Goal: Complete application form: Complete application form

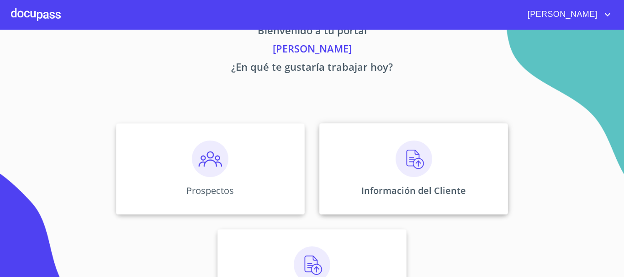
scroll to position [46, 0]
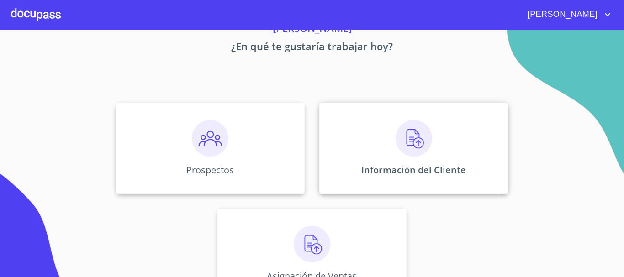
click at [404, 140] on img at bounding box center [414, 138] width 37 height 37
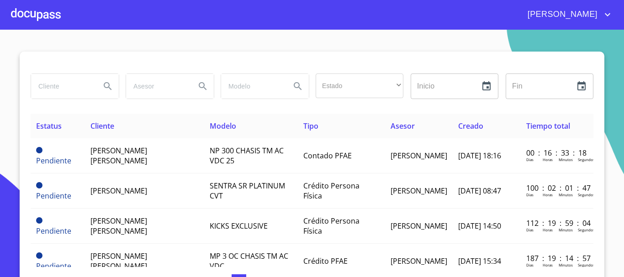
click at [76, 84] on input "search" at bounding box center [62, 86] width 62 height 25
type input "[PERSON_NAME]"
click at [103, 90] on icon "Search" at bounding box center [107, 86] width 11 height 11
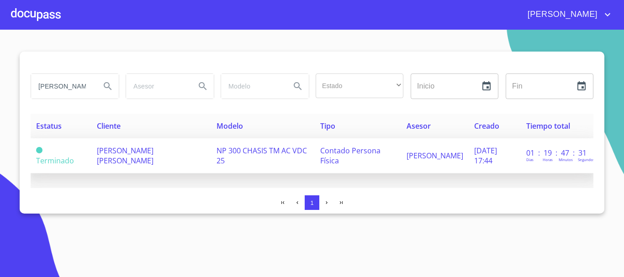
click at [247, 149] on span "NP 300 CHASIS TM AC VDC 25" at bounding box center [262, 156] width 90 height 20
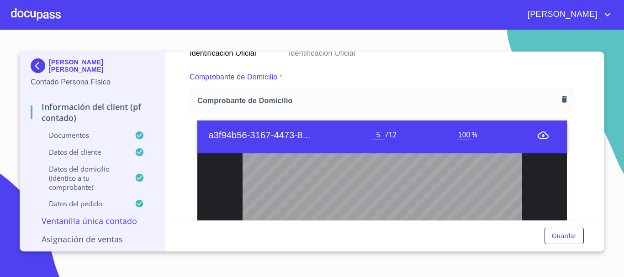
scroll to position [512, 0]
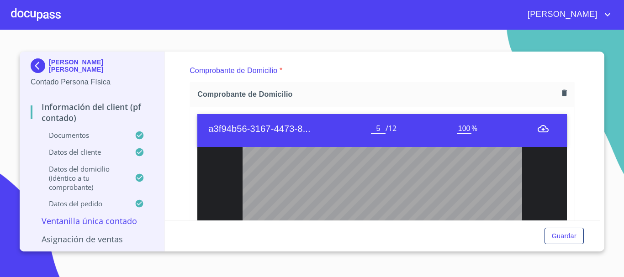
click at [272, 70] on p "Comprobante de Domicilio" at bounding box center [234, 70] width 88 height 11
click at [276, 95] on span "Comprobante de Domicilio" at bounding box center [377, 95] width 361 height 10
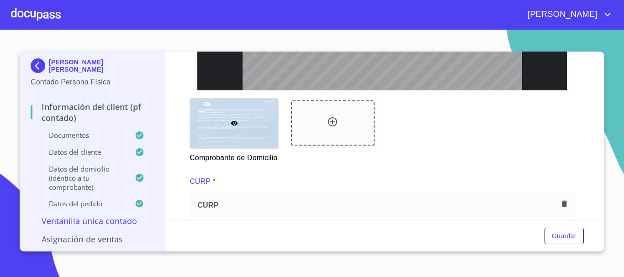
scroll to position [806, 0]
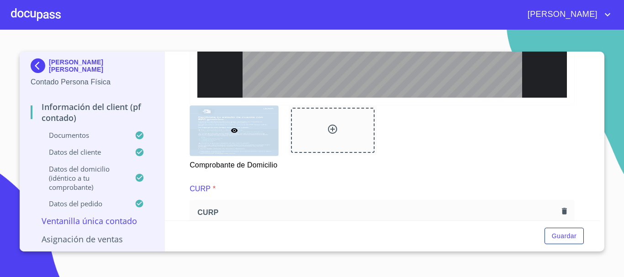
click at [234, 131] on icon at bounding box center [234, 130] width 7 height 5
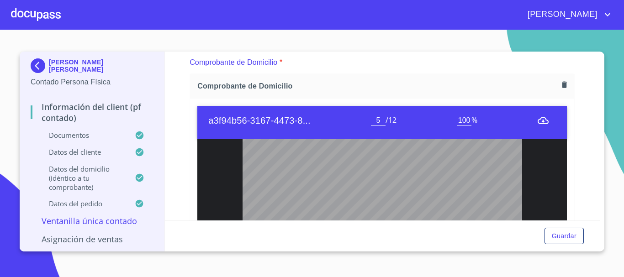
scroll to position [10, 0]
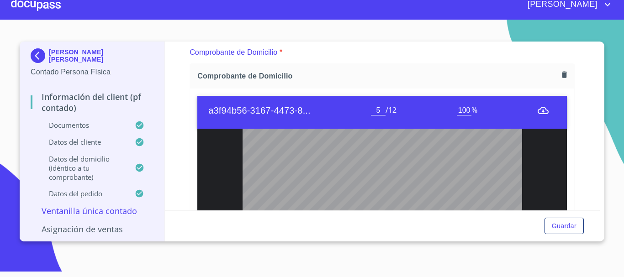
type input "6"
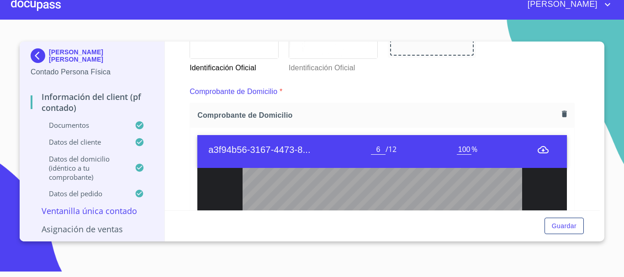
scroll to position [429, 0]
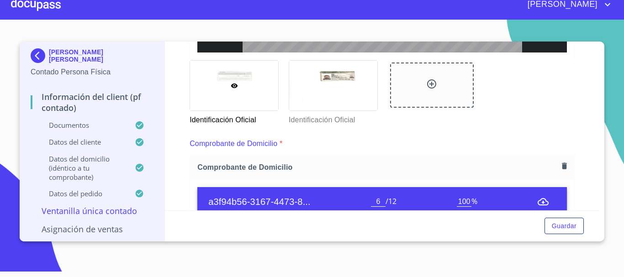
click at [33, 3] on div at bounding box center [36, 4] width 50 height 29
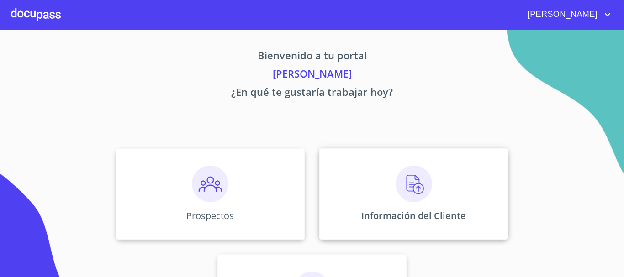
click at [409, 183] on img at bounding box center [414, 184] width 37 height 37
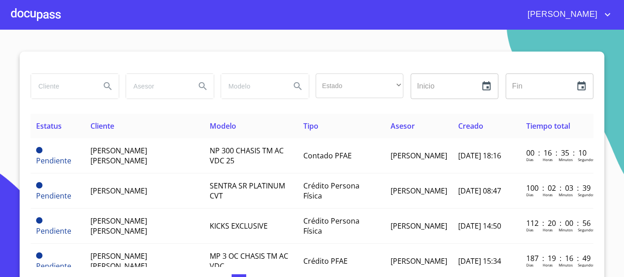
click at [57, 91] on input "search" at bounding box center [62, 86] width 62 height 25
type input "[PERSON_NAME]"
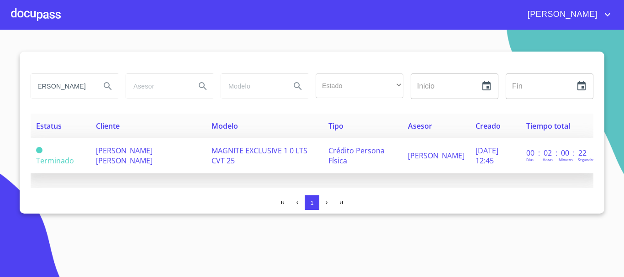
scroll to position [0, 0]
click at [230, 154] on span "MAGNITE EXCLUSIVE 1 0 LTS CVT 25" at bounding box center [260, 156] width 96 height 20
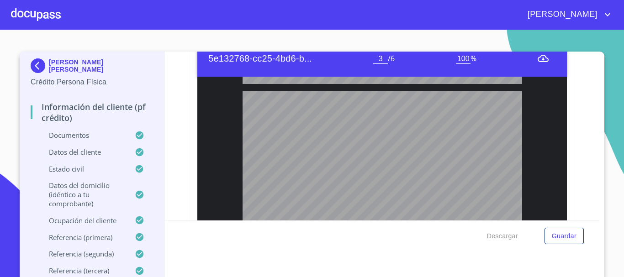
scroll to position [1459, 0]
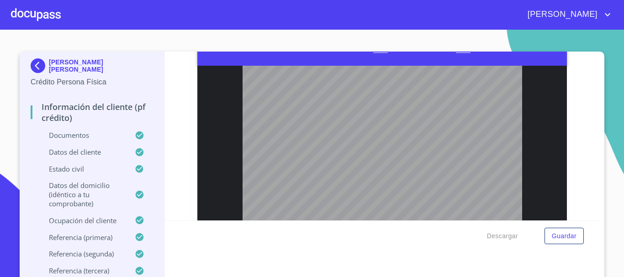
type input "1"
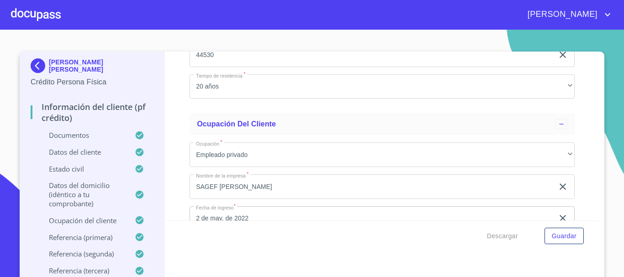
scroll to position [3905, 0]
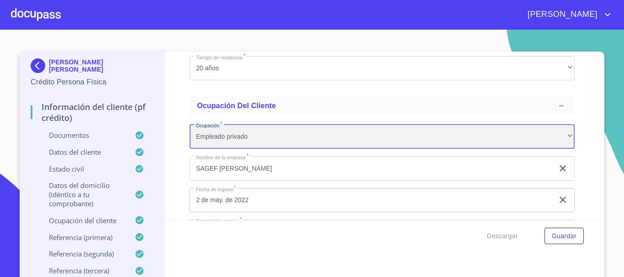
click at [544, 149] on div "Empleado privado" at bounding box center [382, 136] width 385 height 25
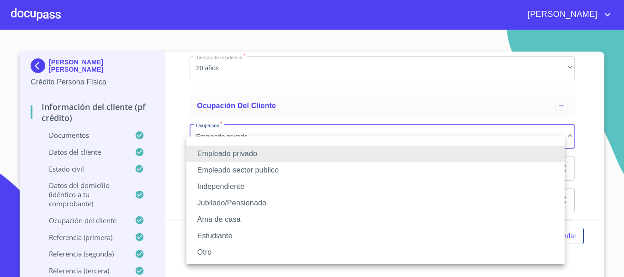
click at [327, 181] on li "Independiente" at bounding box center [375, 187] width 378 height 16
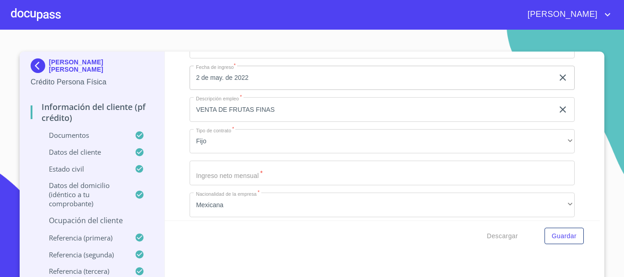
scroll to position [4042, 0]
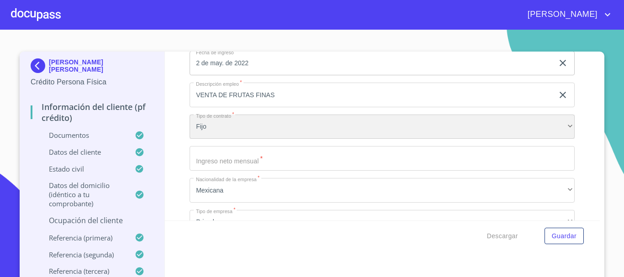
click at [260, 134] on div "Fijo" at bounding box center [382, 127] width 385 height 25
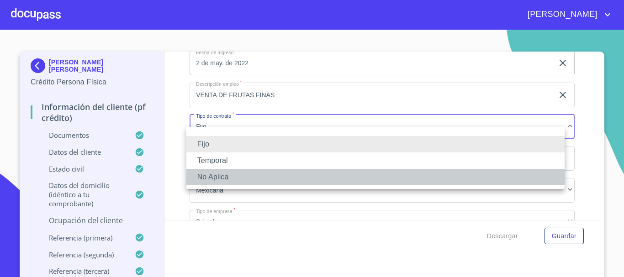
click at [239, 176] on li "No Aplica" at bounding box center [375, 177] width 378 height 16
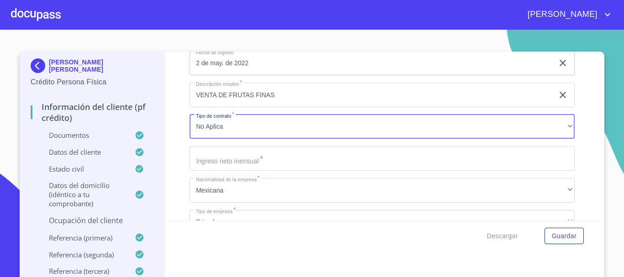
click at [252, 171] on input "Documento de identificación.   *" at bounding box center [382, 158] width 385 height 25
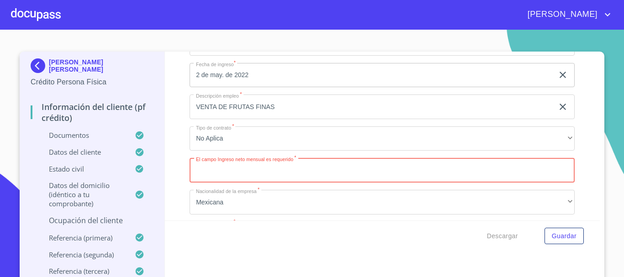
scroll to position [4088, 0]
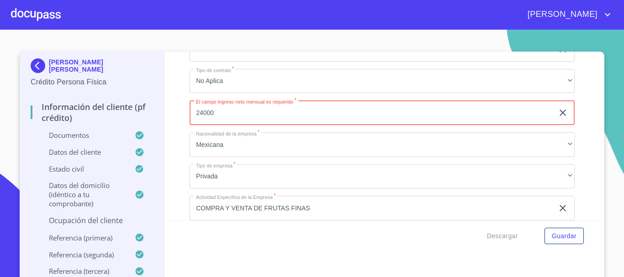
type input "24000"
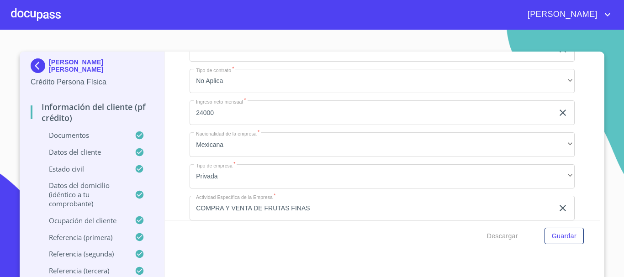
click at [165, 84] on div "Información del cliente (PF crédito) Documentos Documento de identificación.   …" at bounding box center [383, 136] width 436 height 169
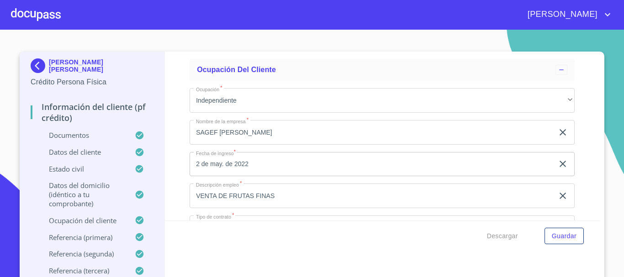
scroll to position [3954, 0]
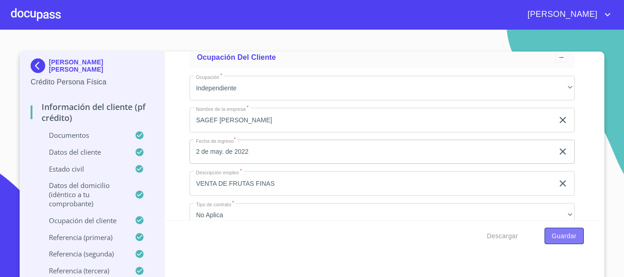
click at [553, 234] on span "Guardar" at bounding box center [564, 236] width 25 height 11
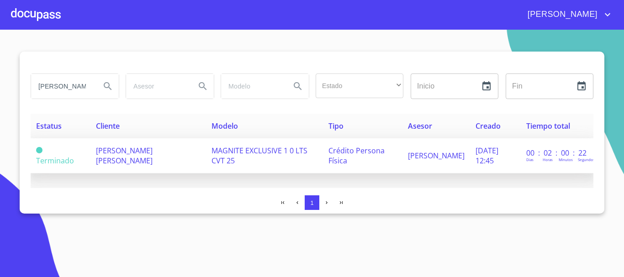
click at [256, 153] on span "MAGNITE EXCLUSIVE 1 0 LTS CVT 25" at bounding box center [260, 156] width 96 height 20
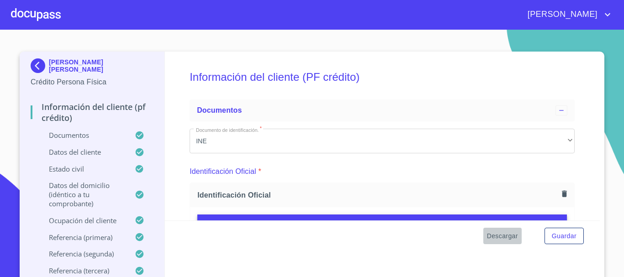
click at [492, 238] on span "Descargar" at bounding box center [502, 236] width 31 height 11
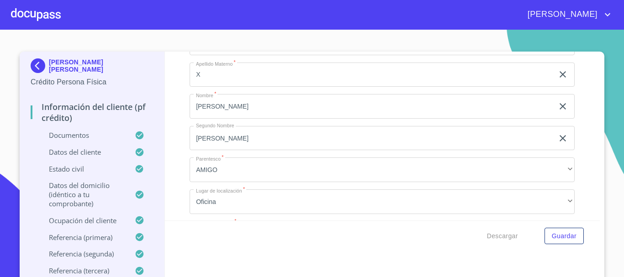
scroll to position [4918, 0]
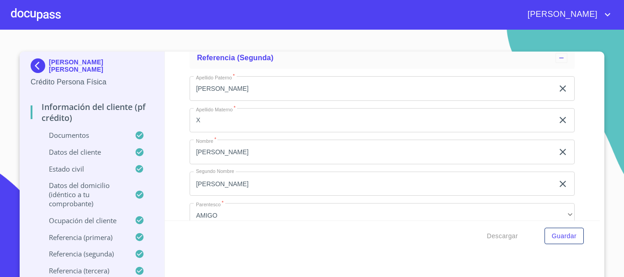
click at [232, 100] on input "[PERSON_NAME]" at bounding box center [372, 88] width 364 height 25
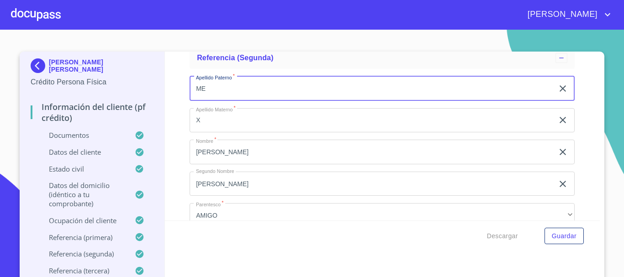
type input "M"
click at [206, 127] on input "X" at bounding box center [372, 120] width 364 height 25
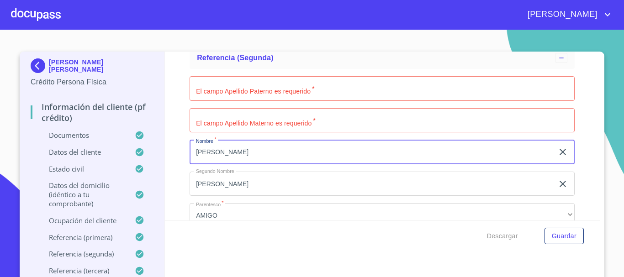
click at [216, 154] on input "[PERSON_NAME]" at bounding box center [372, 152] width 364 height 25
type input "J"
click at [218, 192] on input "[PERSON_NAME]" at bounding box center [372, 184] width 364 height 25
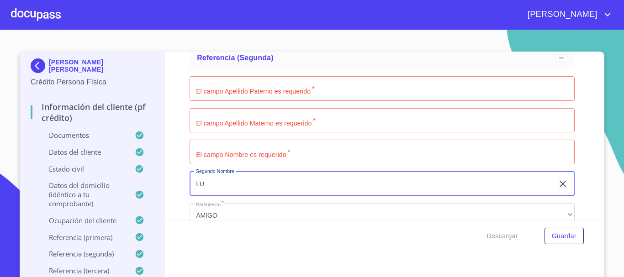
type input "L"
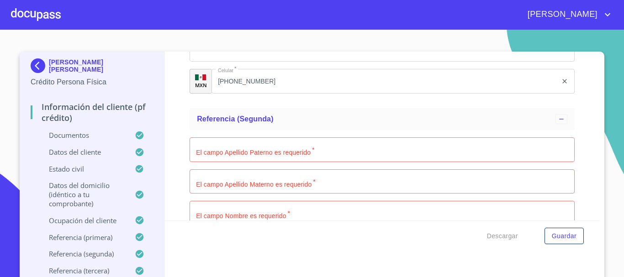
scroll to position [4827, 0]
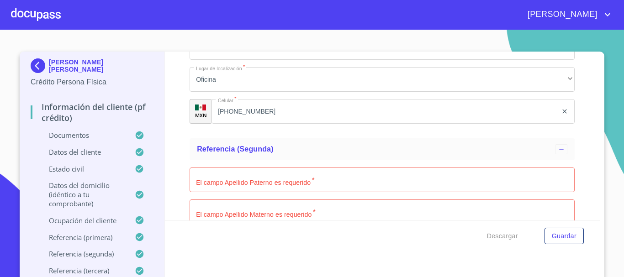
click at [237, 191] on input "Documento de identificación.   *" at bounding box center [382, 180] width 385 height 25
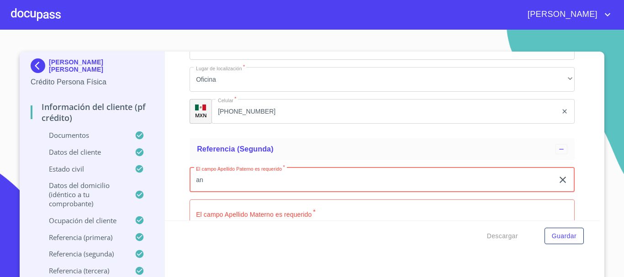
type input "a"
type input "A"
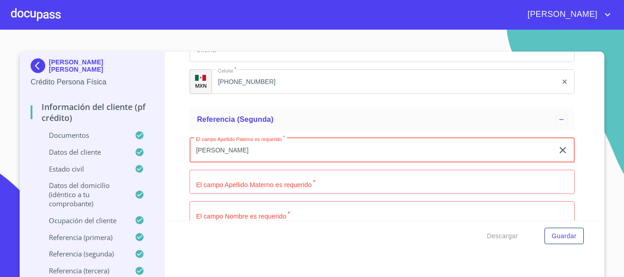
scroll to position [4872, 0]
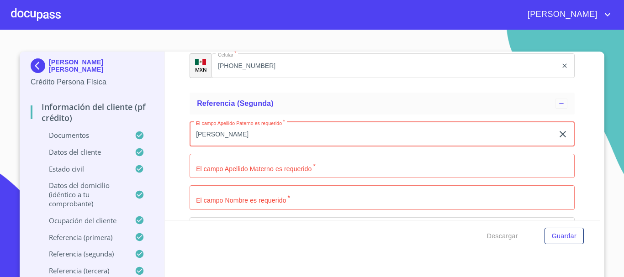
type input "[PERSON_NAME]"
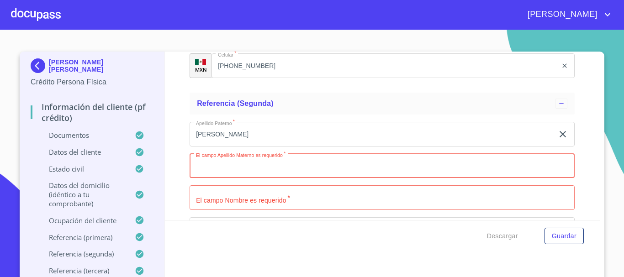
click at [238, 179] on input "Documento de identificación.   *" at bounding box center [382, 166] width 385 height 25
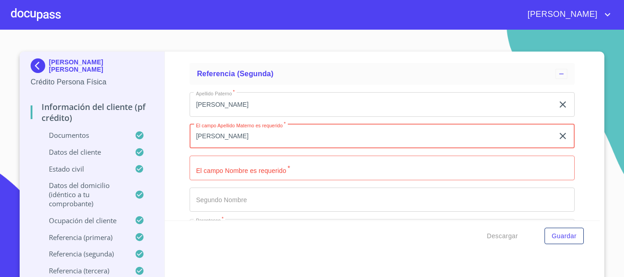
scroll to position [4918, 0]
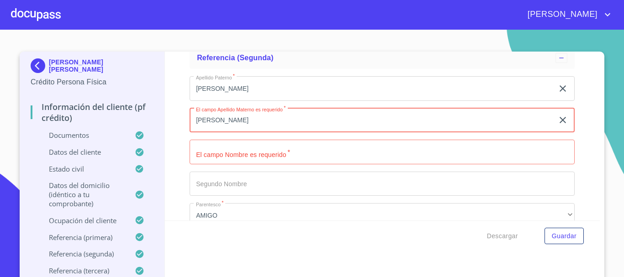
type input "[PERSON_NAME]"
click at [239, 165] on input "Documento de identificación.   *" at bounding box center [382, 152] width 385 height 25
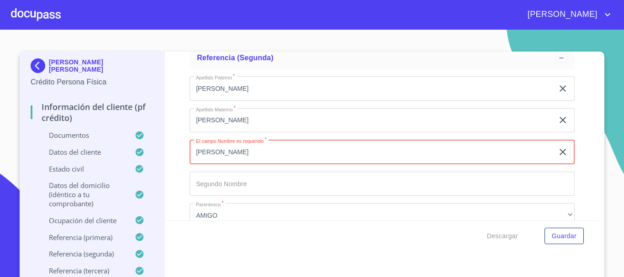
type input "[PERSON_NAME]"
click at [243, 189] on input "Documento de identificación.   *" at bounding box center [382, 184] width 385 height 25
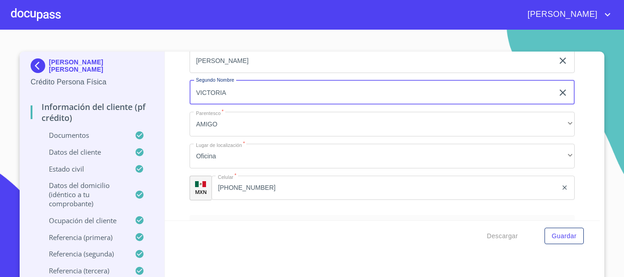
scroll to position [5055, 0]
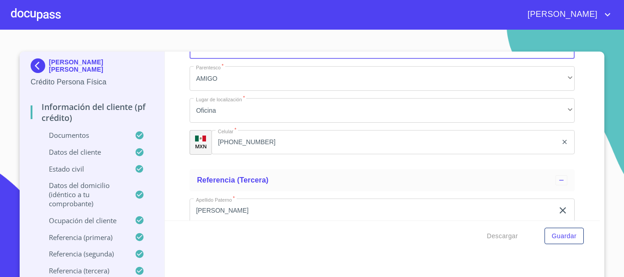
type input "VICTORIA"
click at [260, 152] on input "[PHONE_NUMBER]" at bounding box center [385, 142] width 346 height 25
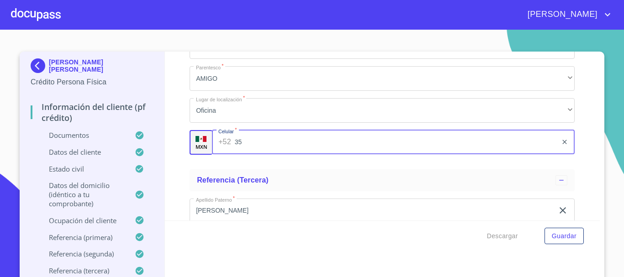
type input "3"
type input "[PHONE_NUMBER]"
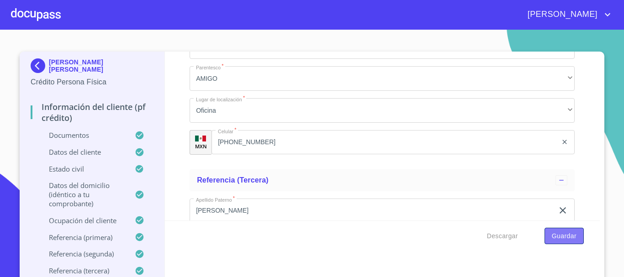
click at [555, 236] on span "Guardar" at bounding box center [564, 236] width 25 height 11
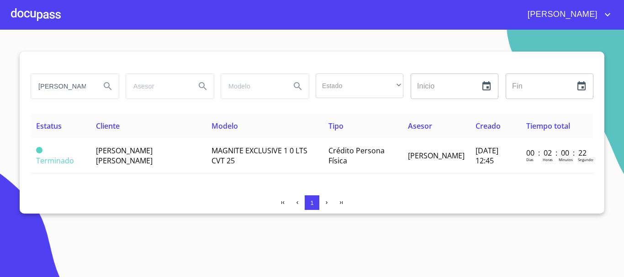
click at [60, 18] on div at bounding box center [36, 14] width 50 height 29
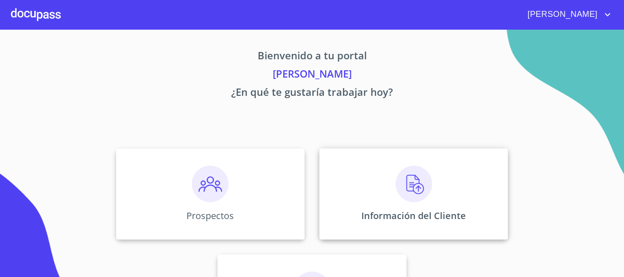
click at [416, 185] on img at bounding box center [414, 184] width 37 height 37
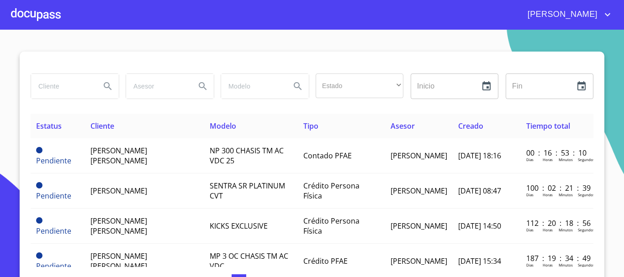
click at [57, 88] on input "search" at bounding box center [62, 86] width 62 height 25
type input "[PERSON_NAME] [PERSON_NAME]"
click at [102, 89] on icon "Search" at bounding box center [107, 86] width 11 height 11
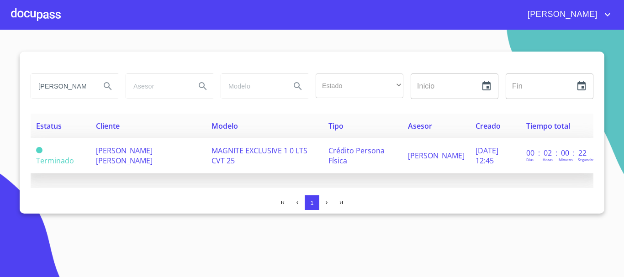
click at [237, 153] on span "MAGNITE EXCLUSIVE 1 0 LTS CVT 25" at bounding box center [260, 156] width 96 height 20
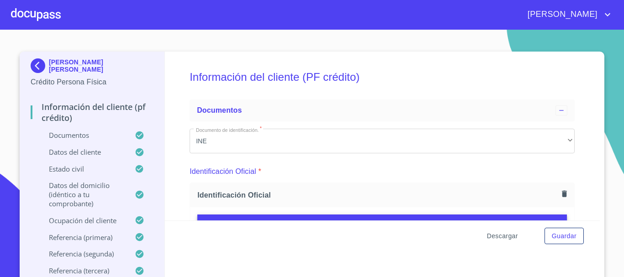
click at [499, 235] on span "Descargar" at bounding box center [502, 236] width 31 height 11
click at [558, 238] on span "Guardar" at bounding box center [564, 236] width 25 height 11
